Goal: Navigation & Orientation: Find specific page/section

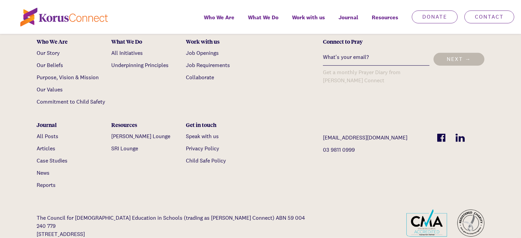
scroll to position [2116, 0]
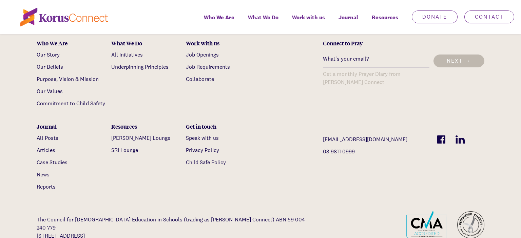
click at [324, 136] on link "[EMAIL_ADDRESS][DOMAIN_NAME]" at bounding box center [375, 140] width 104 height 8
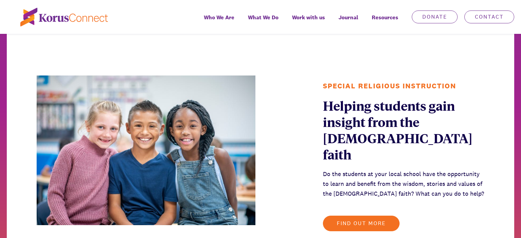
scroll to position [468, 0]
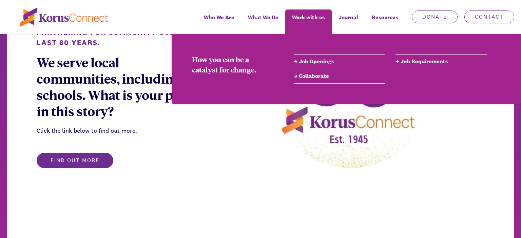
click at [315, 18] on span "Work with us" at bounding box center [308, 18] width 33 height 10
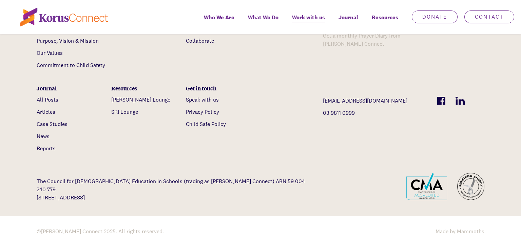
scroll to position [1444, 0]
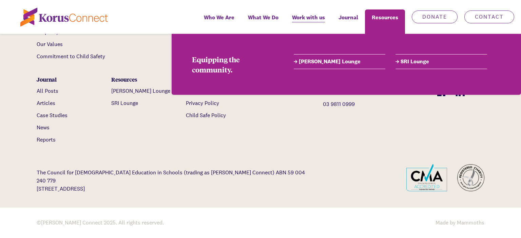
click at [331, 66] on link "[PERSON_NAME] Lounge" at bounding box center [340, 62] width 92 height 8
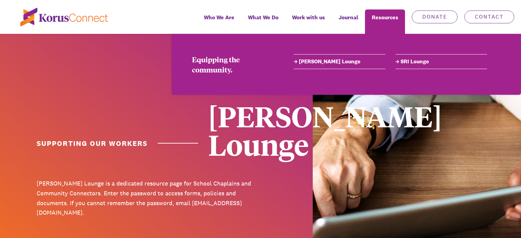
click at [410, 61] on link "SRI Lounge" at bounding box center [441, 62] width 92 height 8
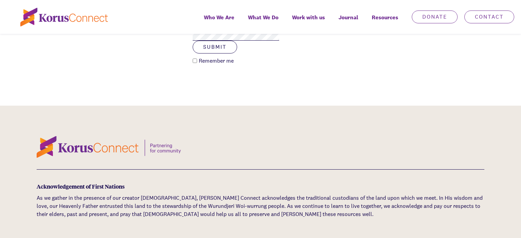
scroll to position [259, 0]
